Goal: Task Accomplishment & Management: Manage account settings

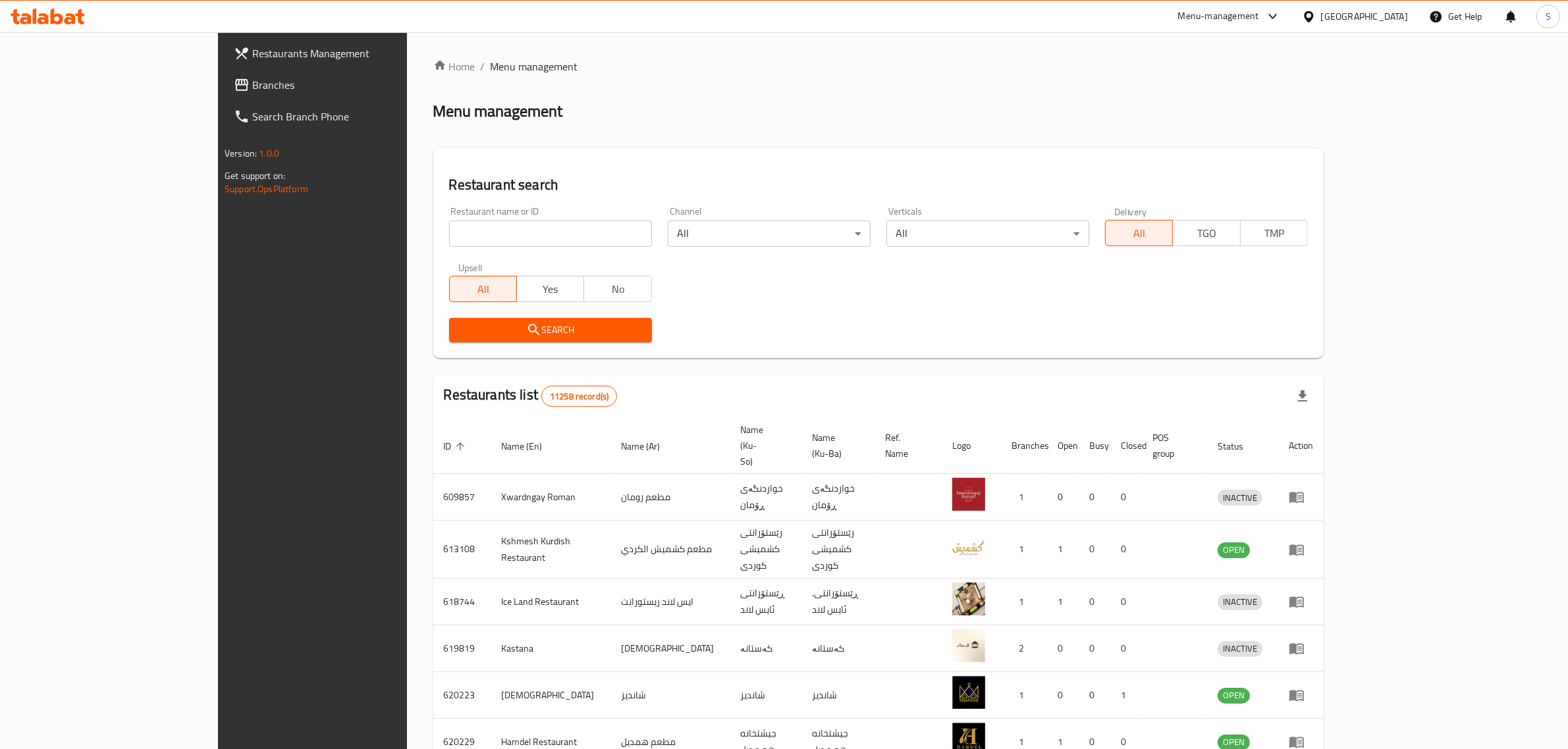
click at [449, 239] on input "search" at bounding box center [550, 233] width 203 height 26
type input "Basim"
click button "Search" at bounding box center [550, 330] width 203 height 25
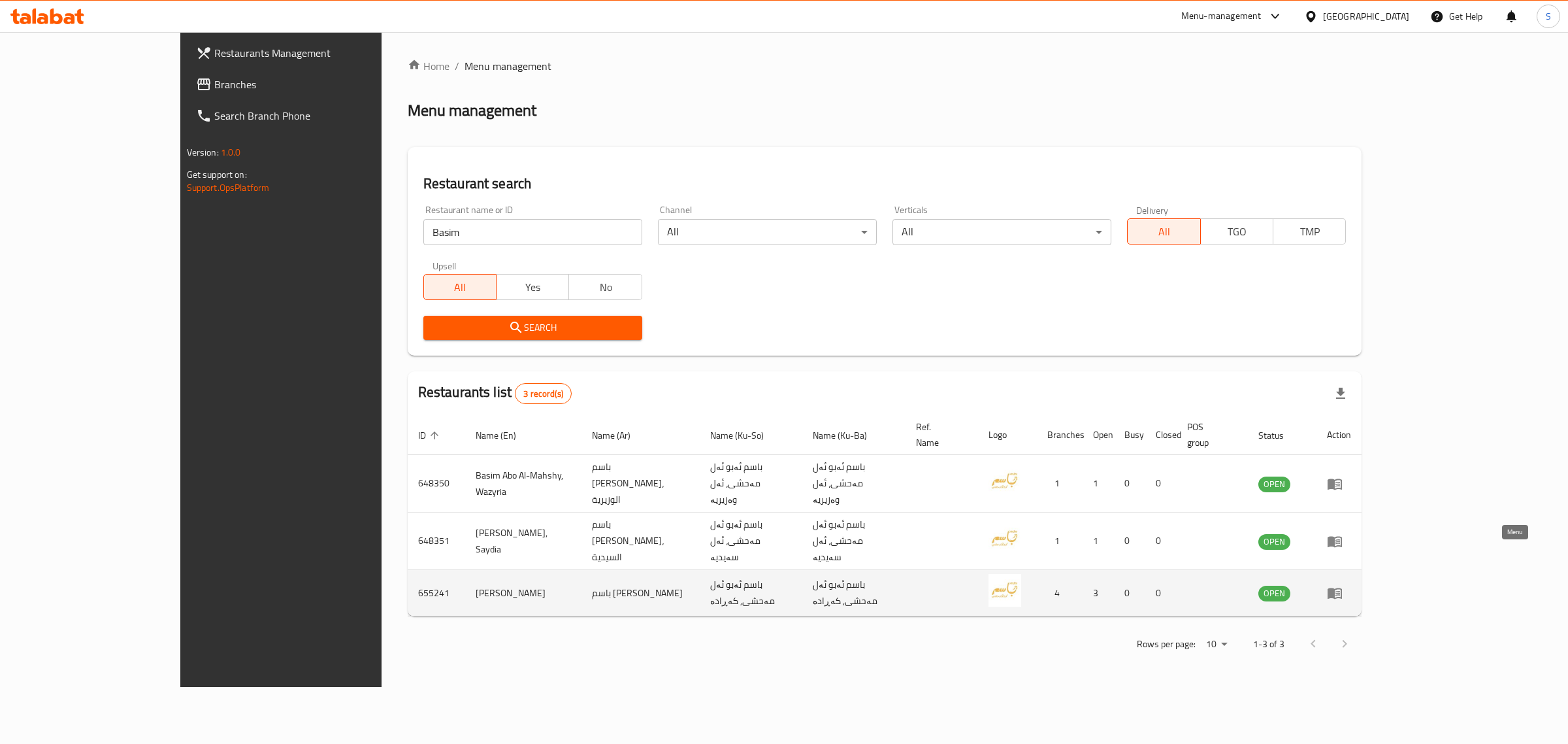
click at [1343, 585] on icon "enhanced table" at bounding box center [1335, 593] width 16 height 16
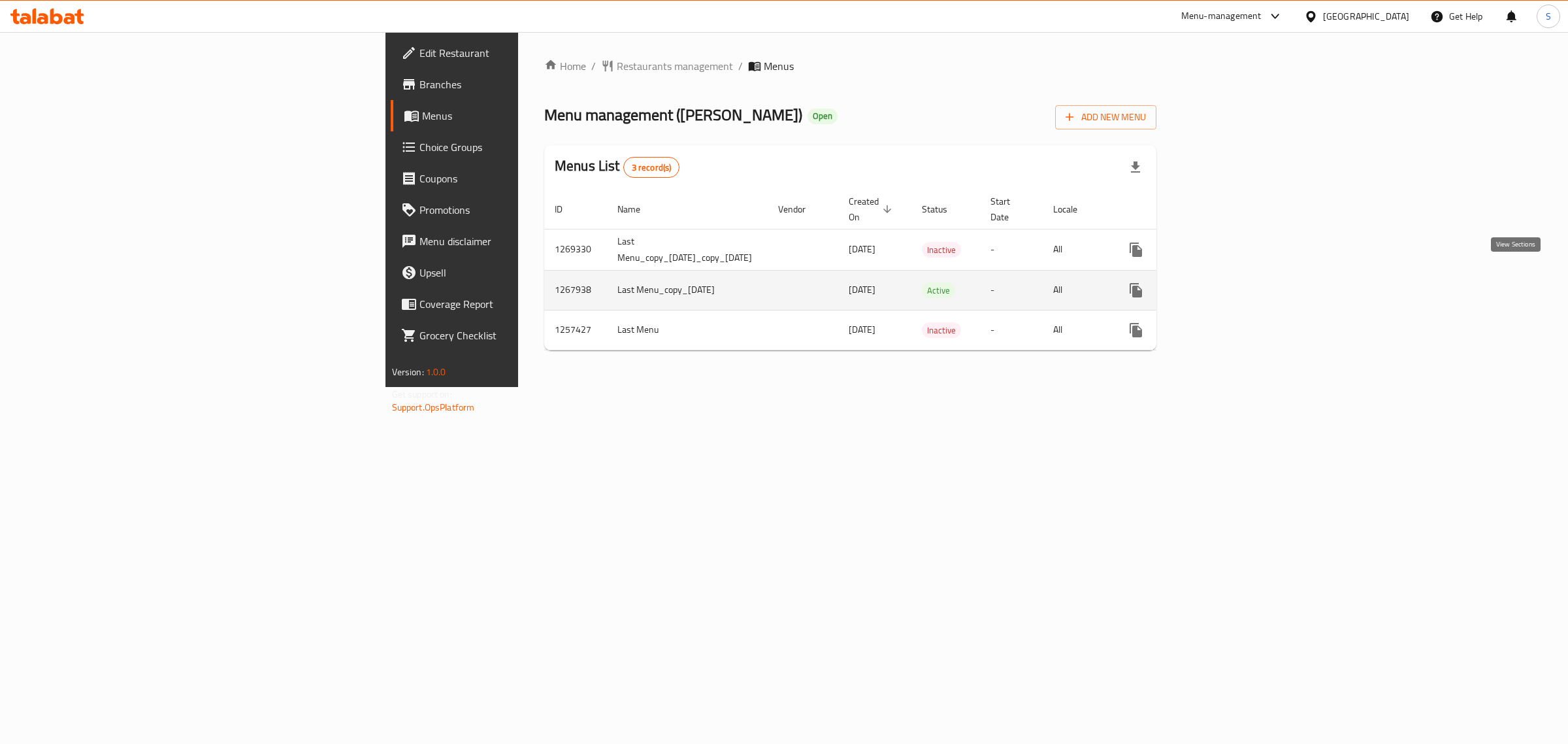
click at [1238, 282] on icon "enhanced table" at bounding box center [1230, 290] width 16 height 16
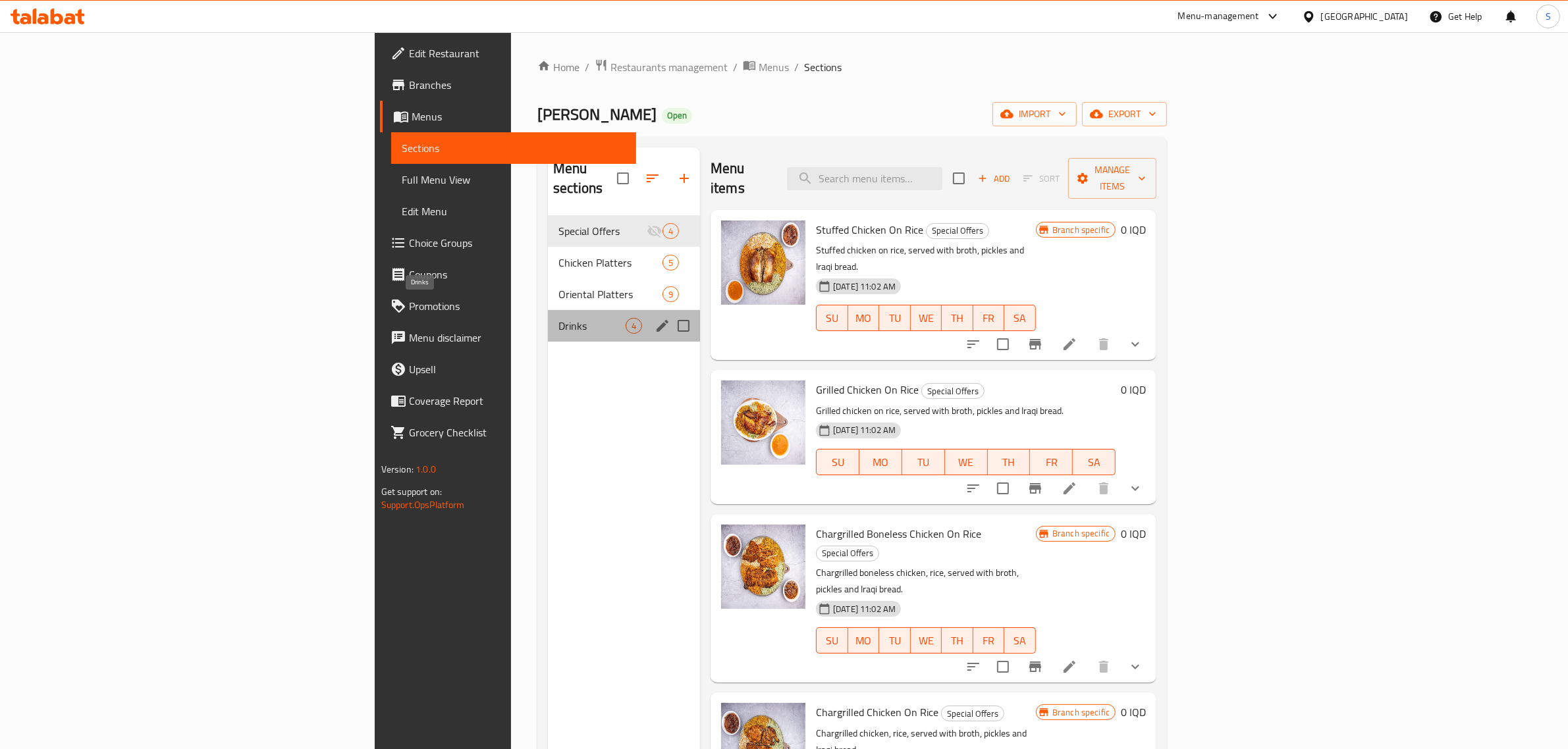
click at [558, 318] on span "Drinks" at bounding box center [591, 326] width 67 height 16
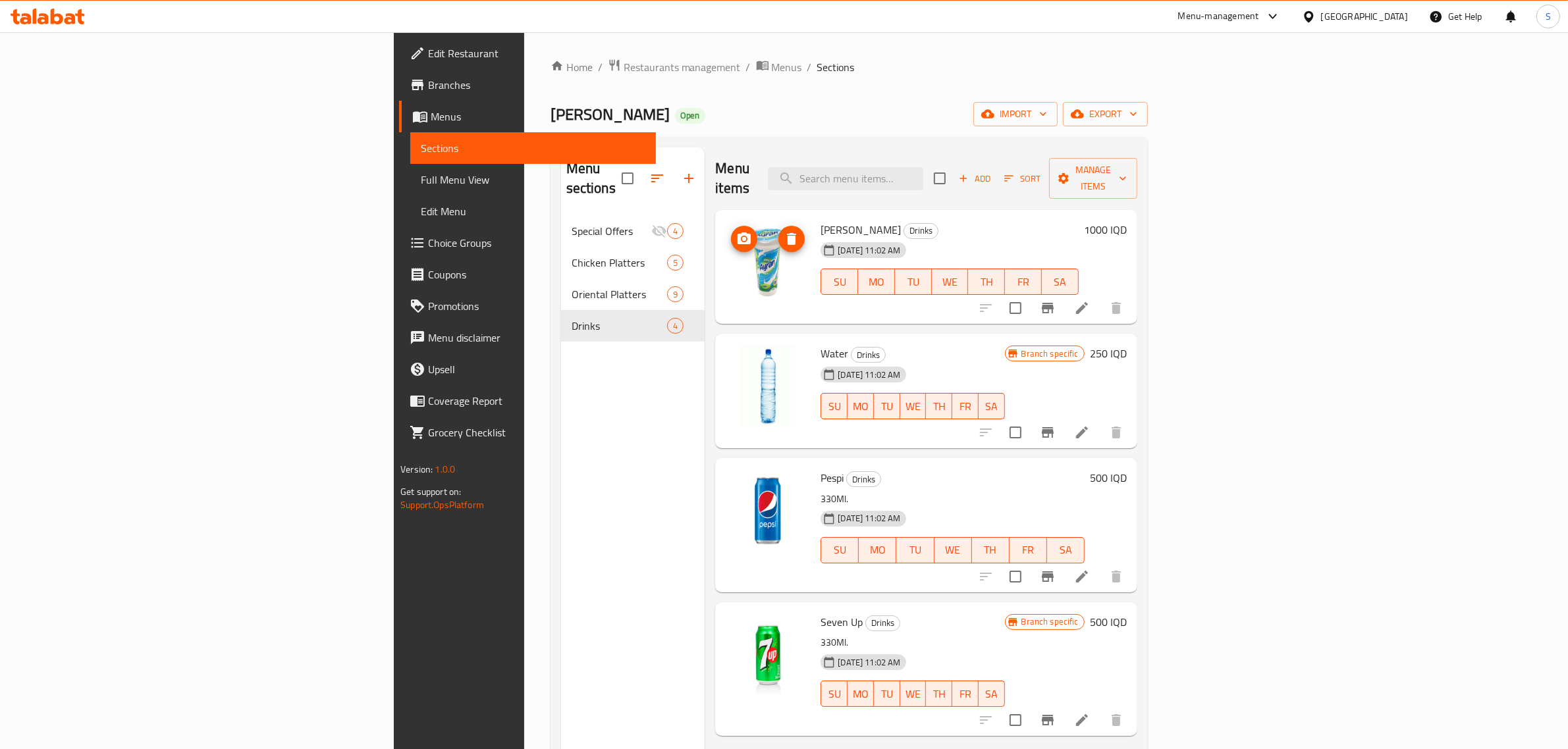
click at [731, 231] on span "upload picture" at bounding box center [744, 239] width 26 height 16
click at [820, 220] on span "[PERSON_NAME]" at bounding box center [860, 230] width 80 height 20
drag, startPoint x: 736, startPoint y: 209, endPoint x: 827, endPoint y: 215, distance: 91.2
click at [827, 220] on span "[PERSON_NAME]" at bounding box center [860, 230] width 80 height 20
copy span "[PERSON_NAME]"
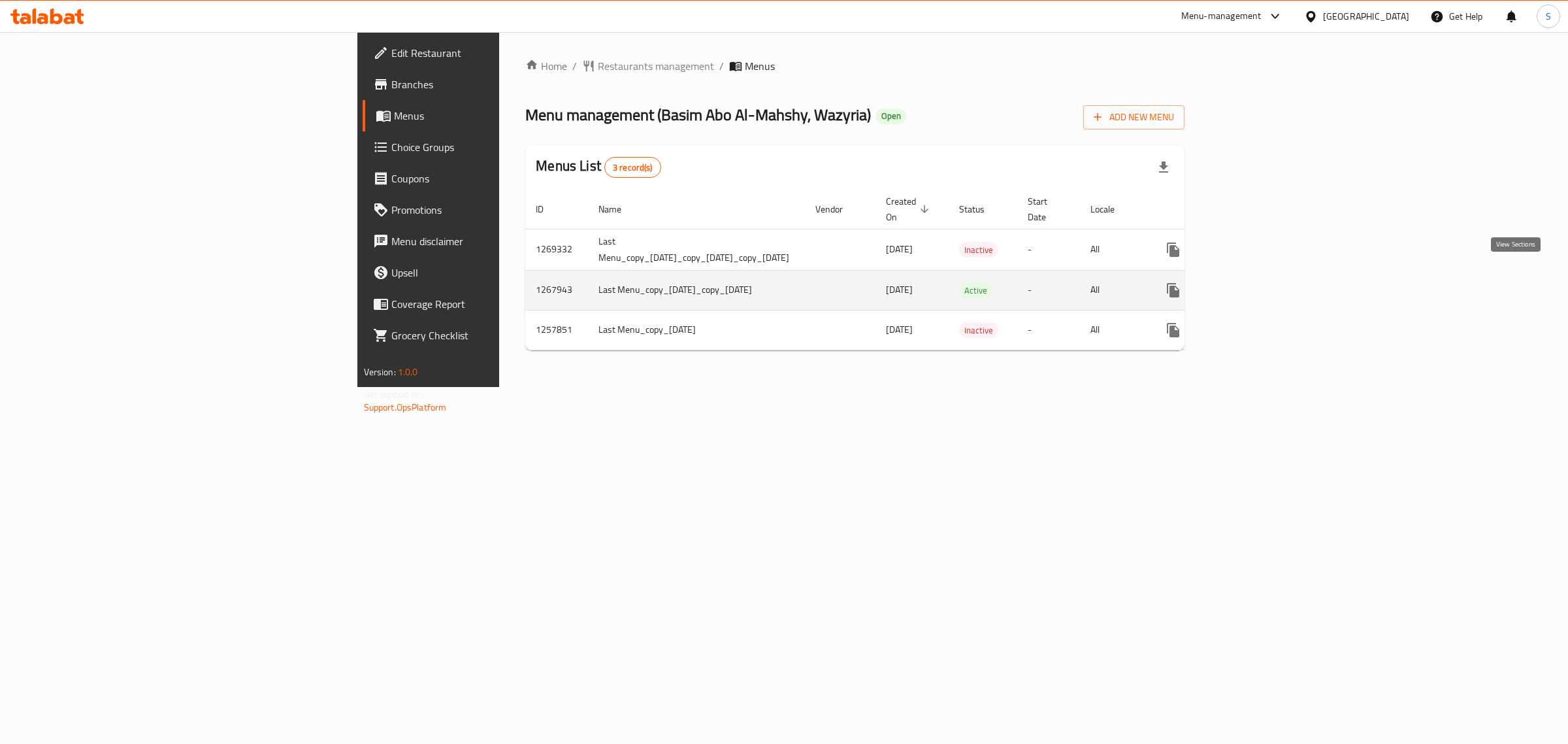
click at [1283, 275] on link "enhanced table" at bounding box center [1267, 290] width 31 height 31
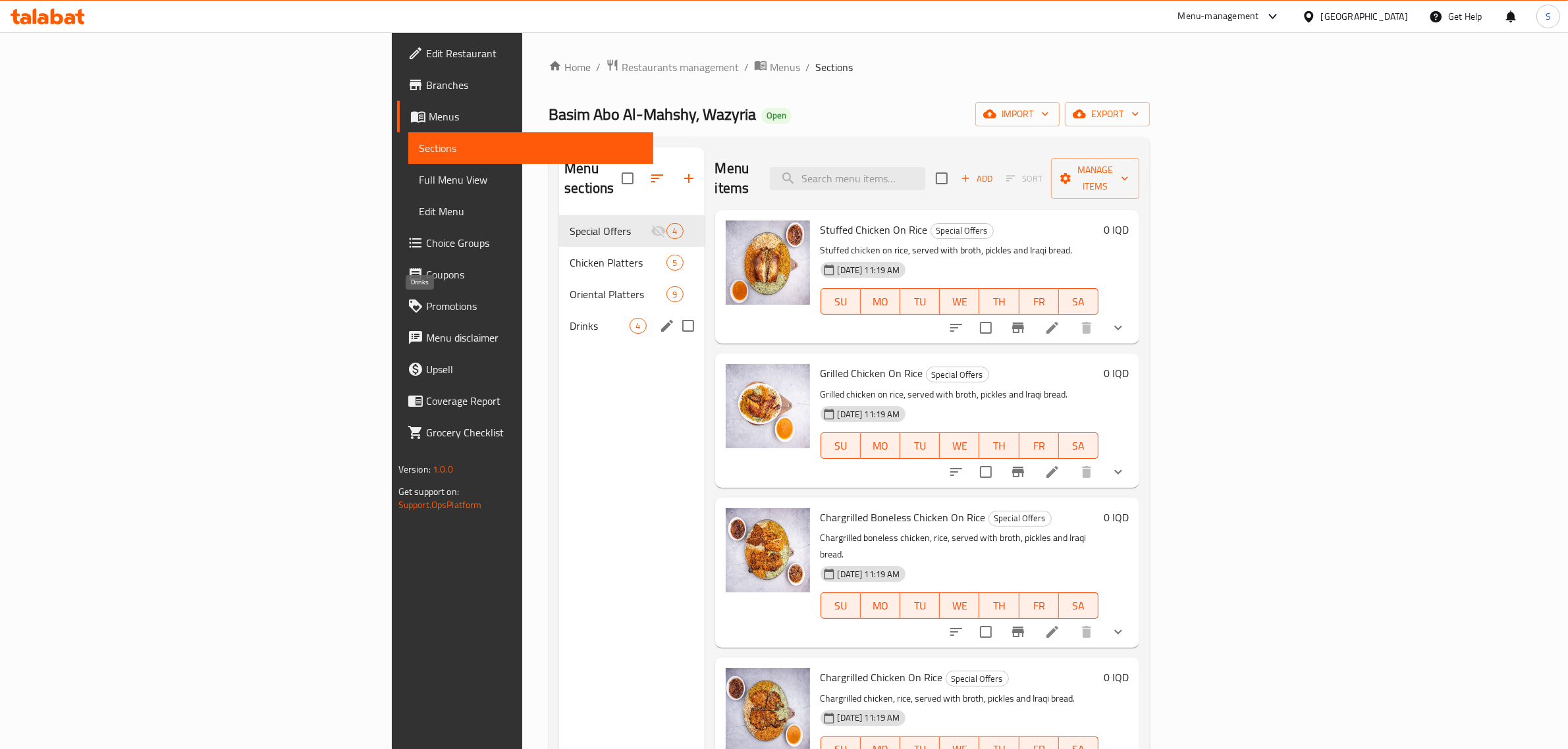
click at [570, 318] on span "Drinks" at bounding box center [600, 326] width 60 height 16
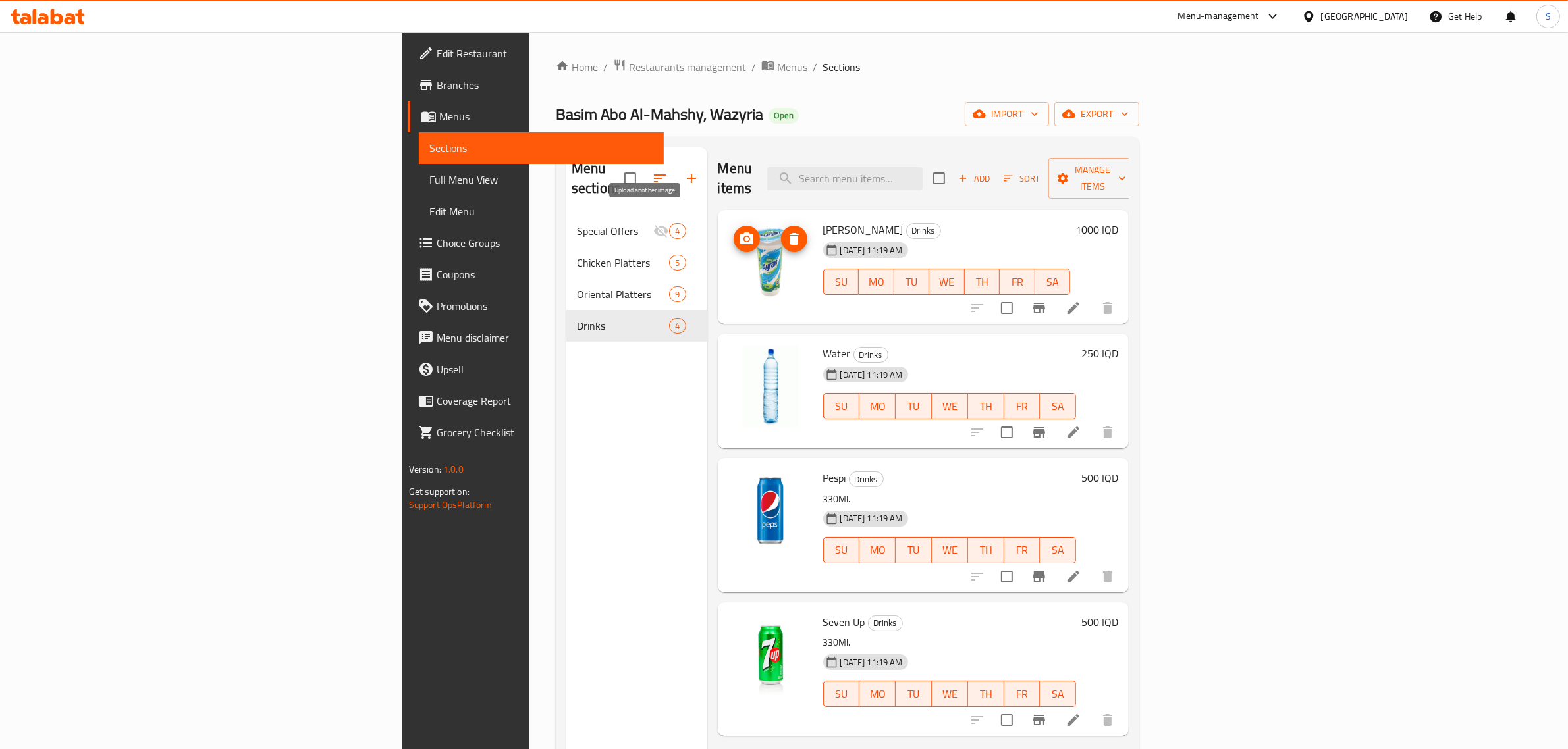
click at [740, 232] on icon "upload picture" at bounding box center [746, 238] width 13 height 12
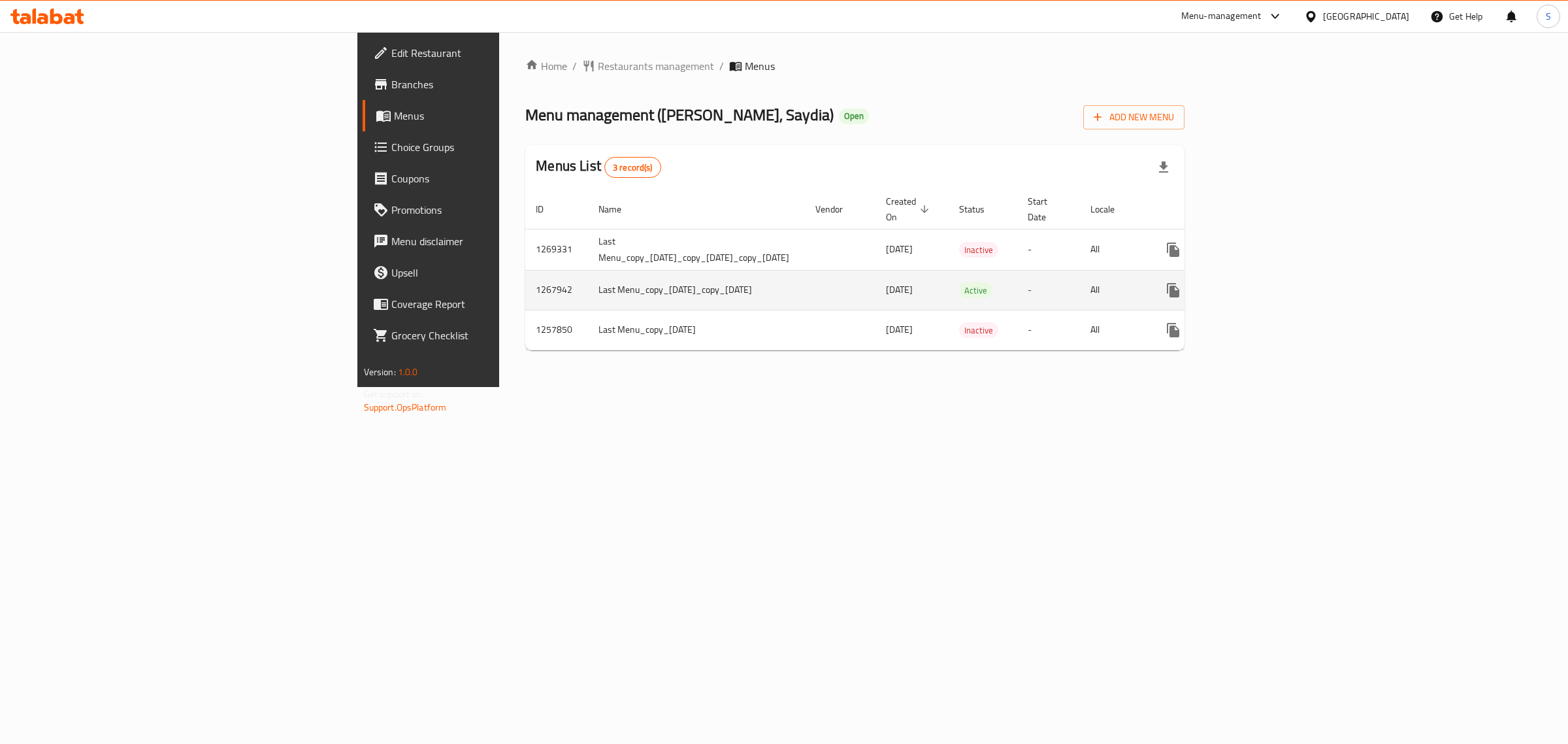
click at [1275, 282] on icon "enhanced table" at bounding box center [1268, 290] width 16 height 16
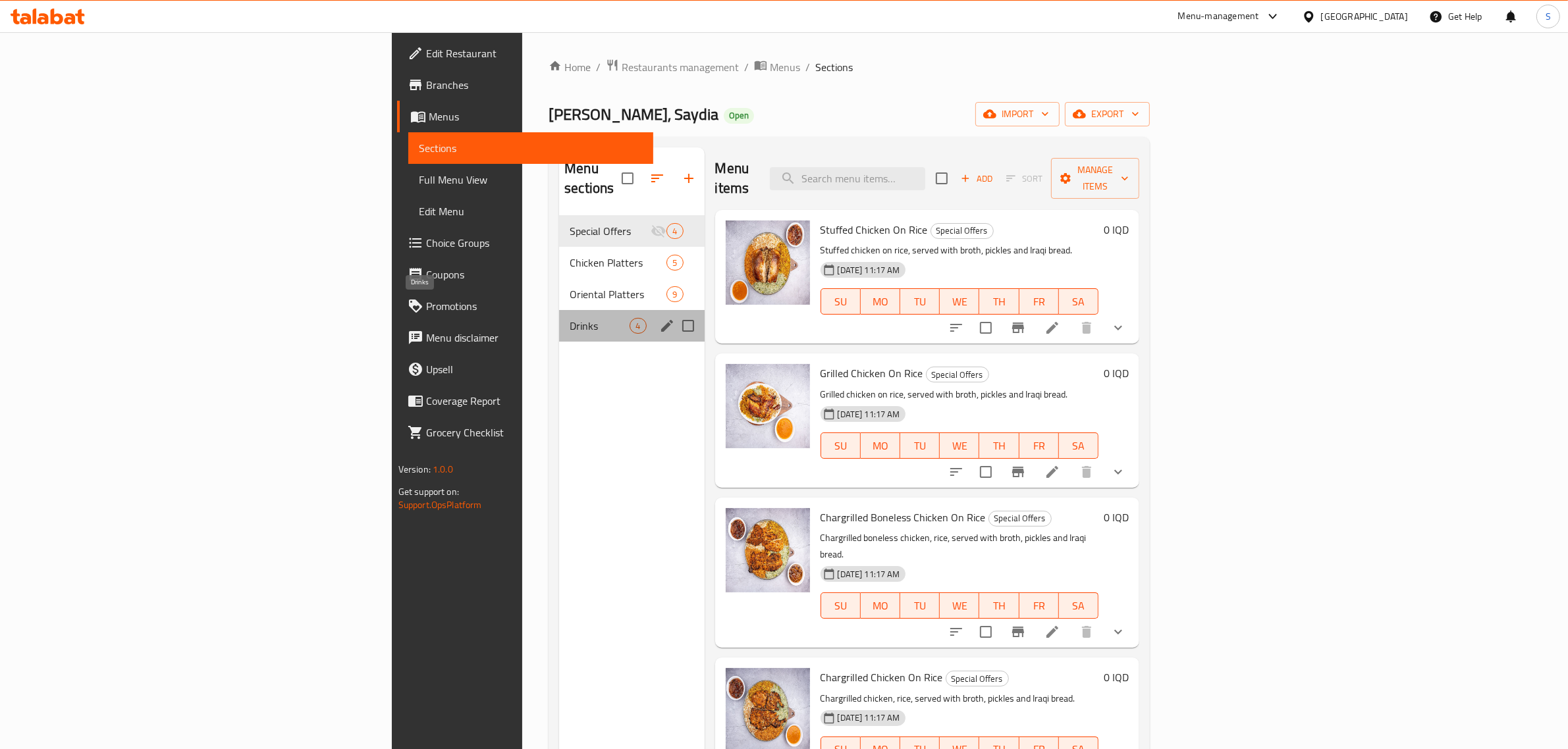
click at [570, 318] on span "Drinks" at bounding box center [600, 326] width 60 height 16
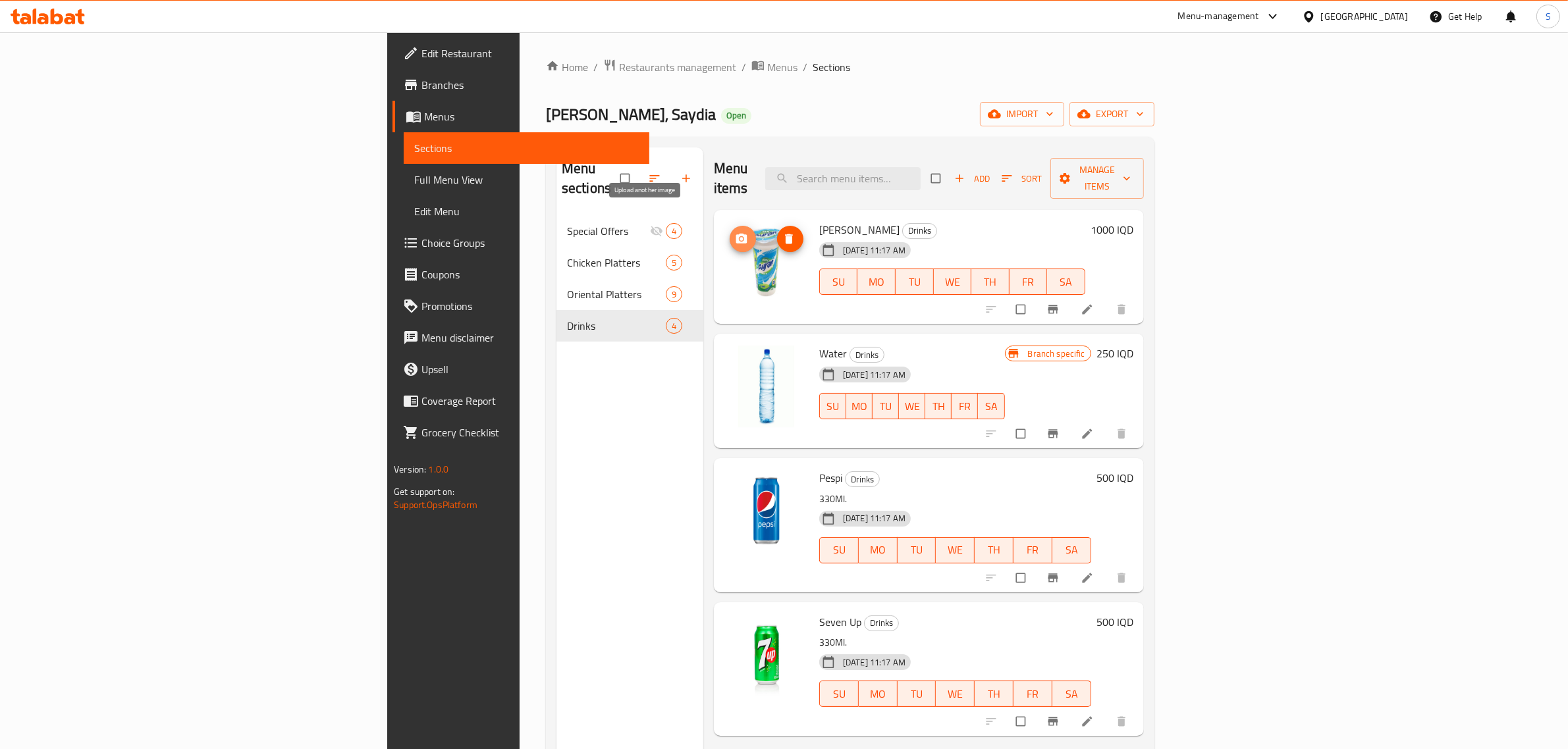
click at [735, 232] on icon "upload picture" at bounding box center [741, 239] width 13 height 13
